Goal: Navigation & Orientation: Go to known website

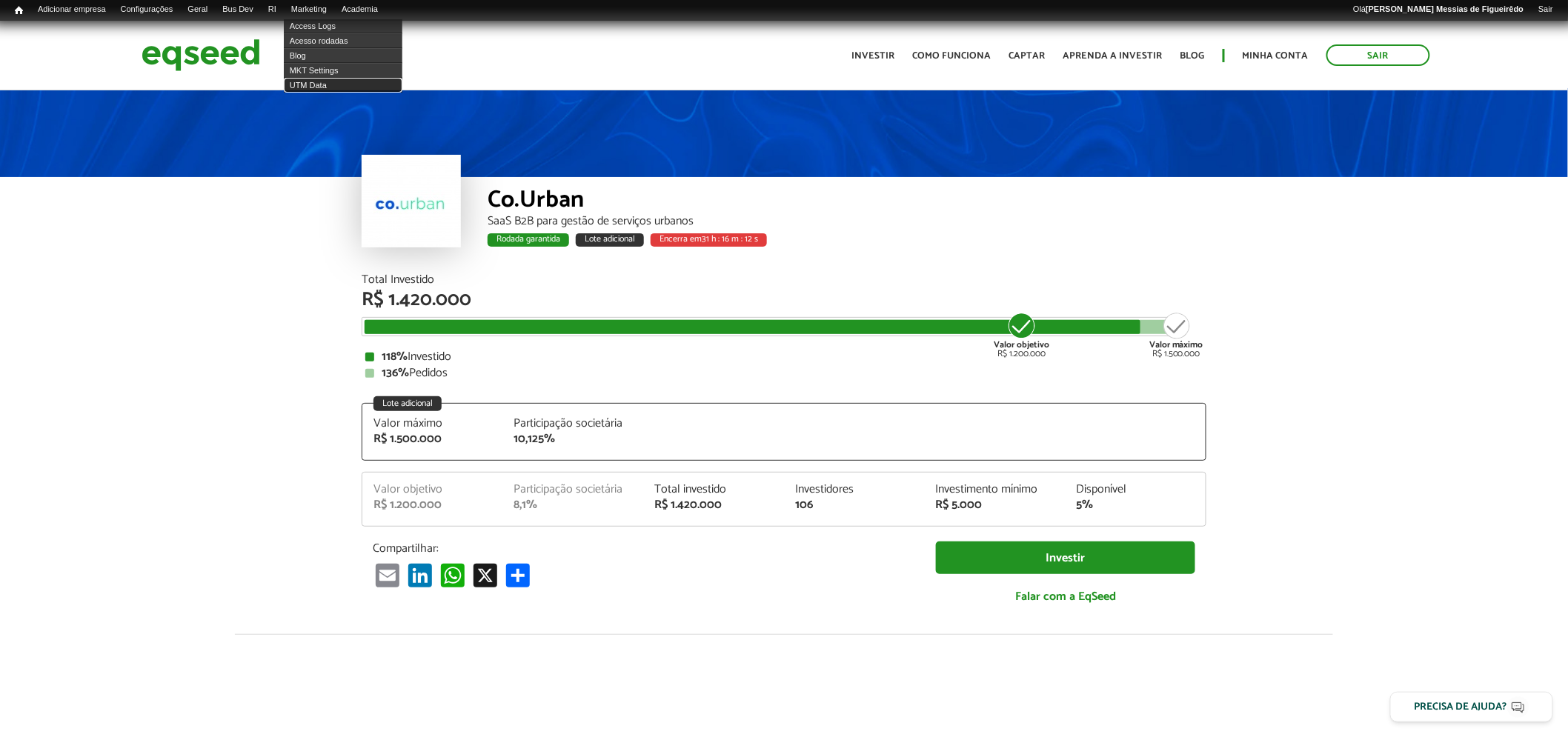
click at [309, 83] on link "UTM Data" at bounding box center [343, 85] width 119 height 15
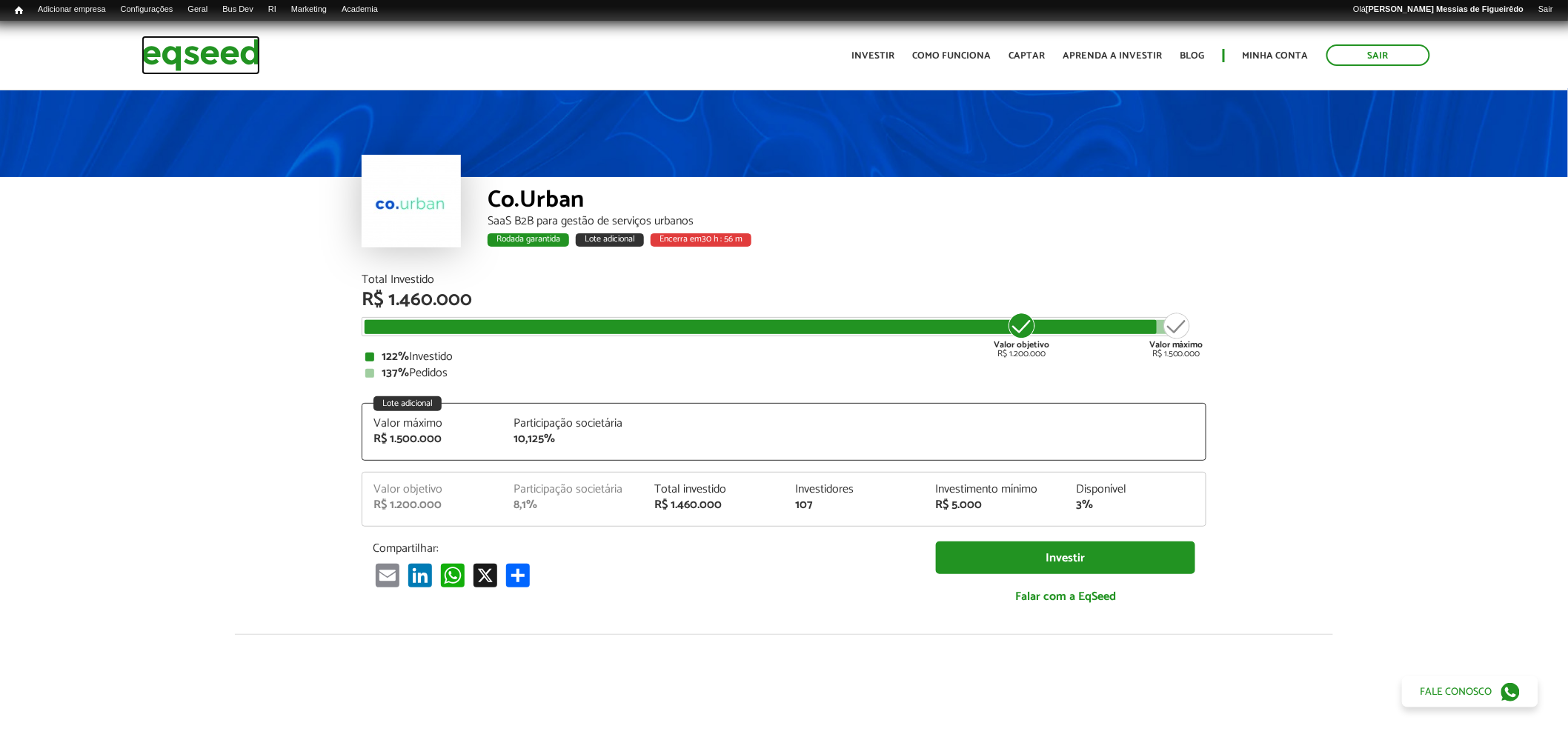
click at [185, 71] on img at bounding box center [200, 55] width 119 height 39
